Goal: Information Seeking & Learning: Learn about a topic

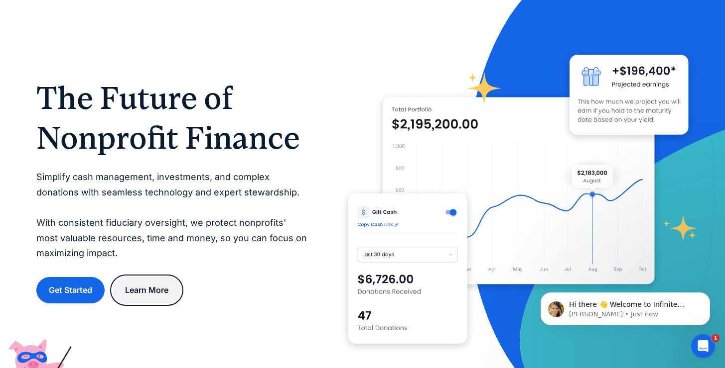
click at [158, 286] on link "Learn More" at bounding box center [147, 290] width 68 height 26
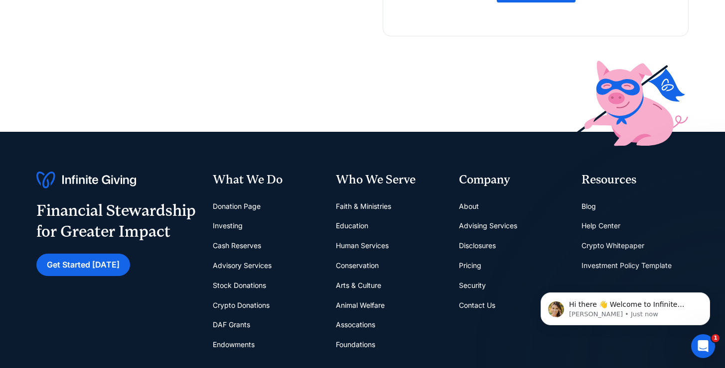
scroll to position [418, 0]
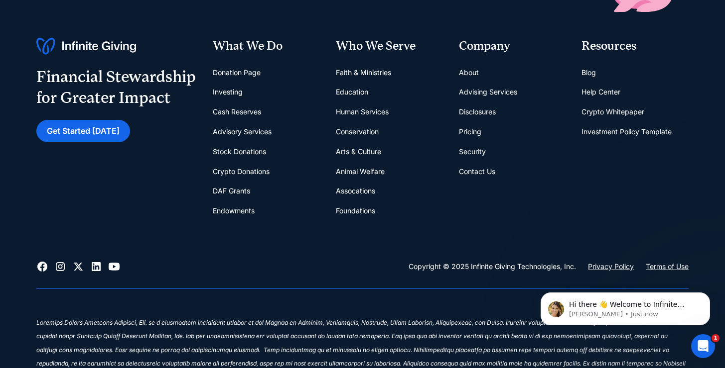
click at [472, 173] on link "Contact Us" at bounding box center [477, 172] width 36 height 20
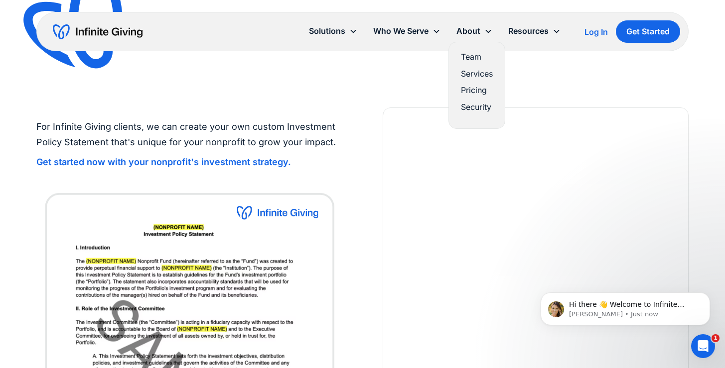
click at [473, 59] on link "Team" at bounding box center [477, 56] width 32 height 13
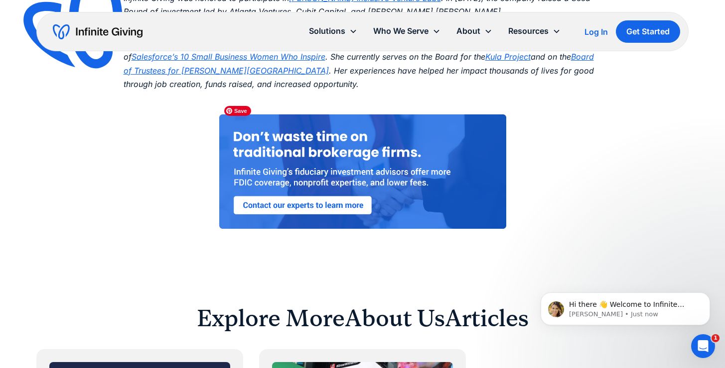
scroll to position [1855, 0]
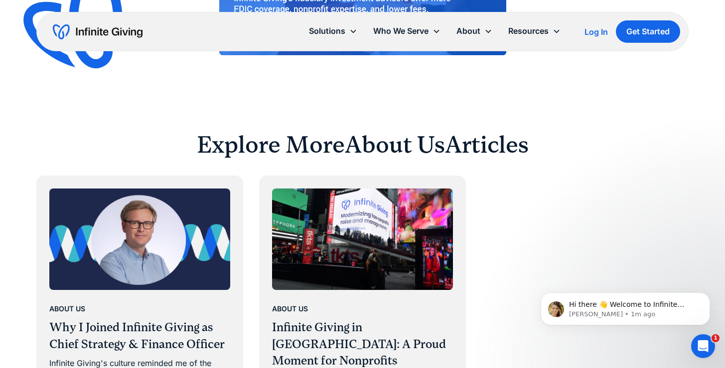
drag, startPoint x: 350, startPoint y: 32, endPoint x: 407, endPoint y: 61, distance: 64.1
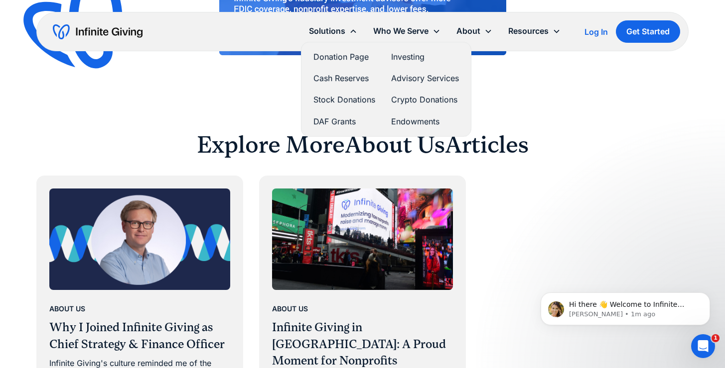
click at [346, 36] on div "Solutions" at bounding box center [333, 30] width 64 height 21
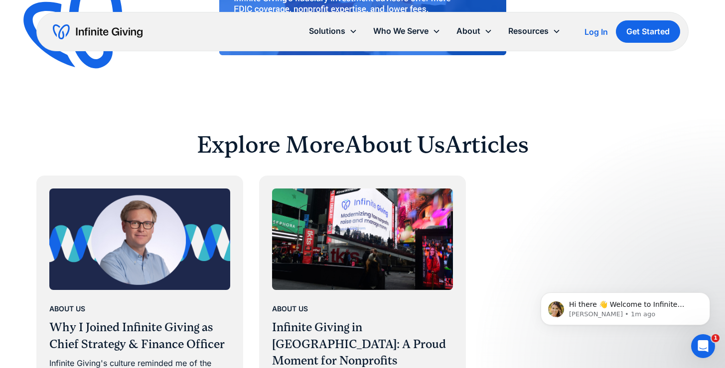
click at [347, 35] on div "Solutions" at bounding box center [333, 30] width 64 height 21
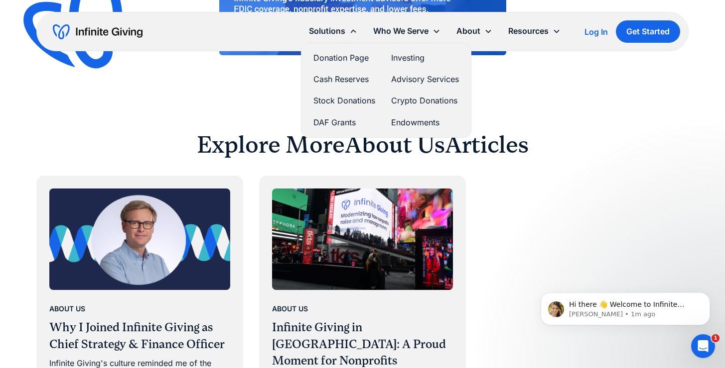
click at [348, 35] on div "Solutions" at bounding box center [333, 30] width 64 height 21
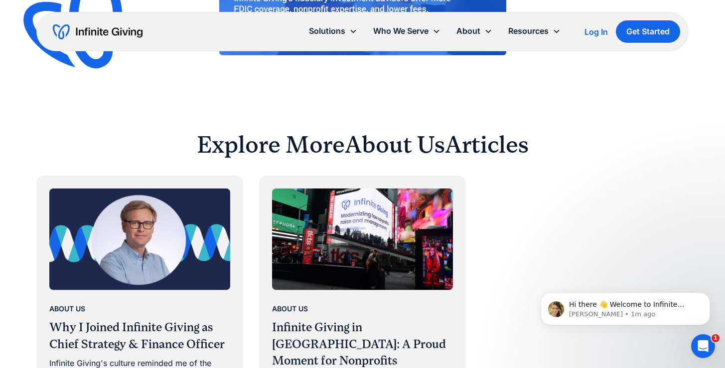
click at [347, 35] on div "Solutions" at bounding box center [333, 30] width 64 height 21
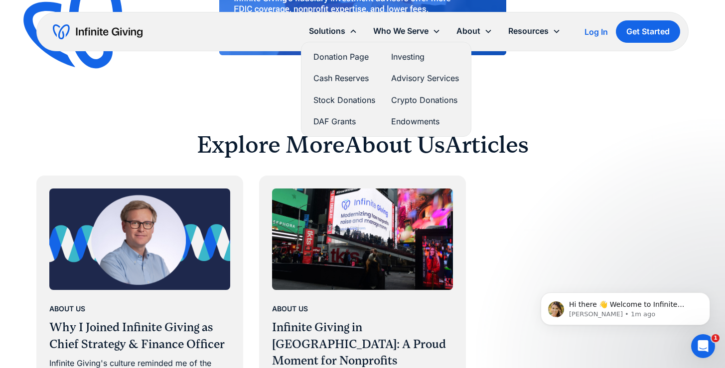
click at [361, 59] on link "Donation Page" at bounding box center [344, 56] width 62 height 13
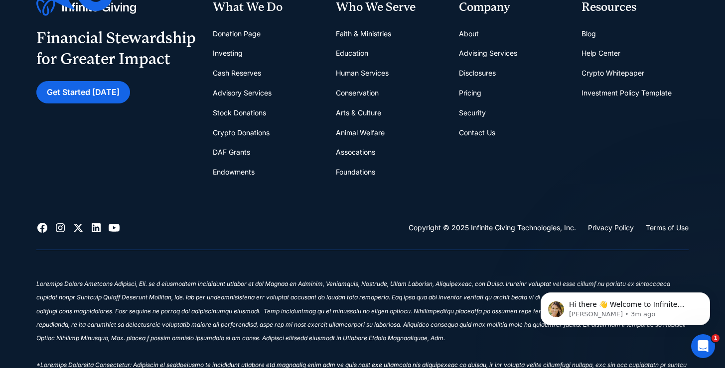
scroll to position [3970, 0]
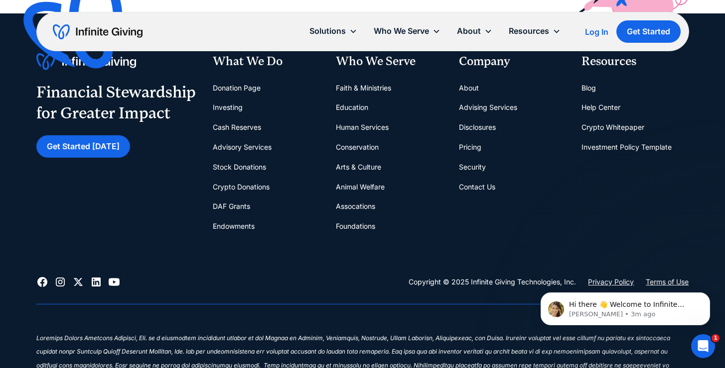
click at [235, 206] on link "DAF Grants" at bounding box center [231, 207] width 37 height 20
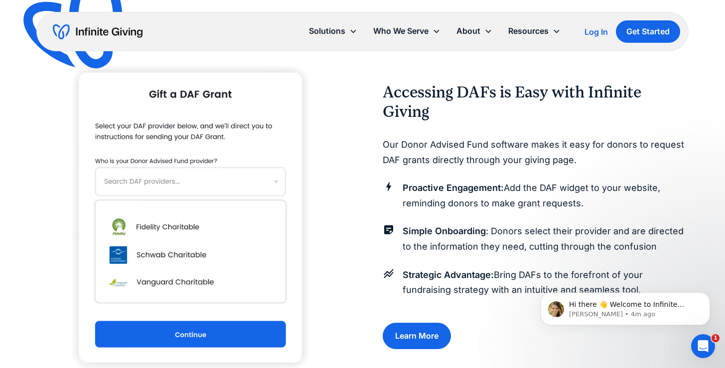
scroll to position [910, 0]
